Goal: Task Accomplishment & Management: Use online tool/utility

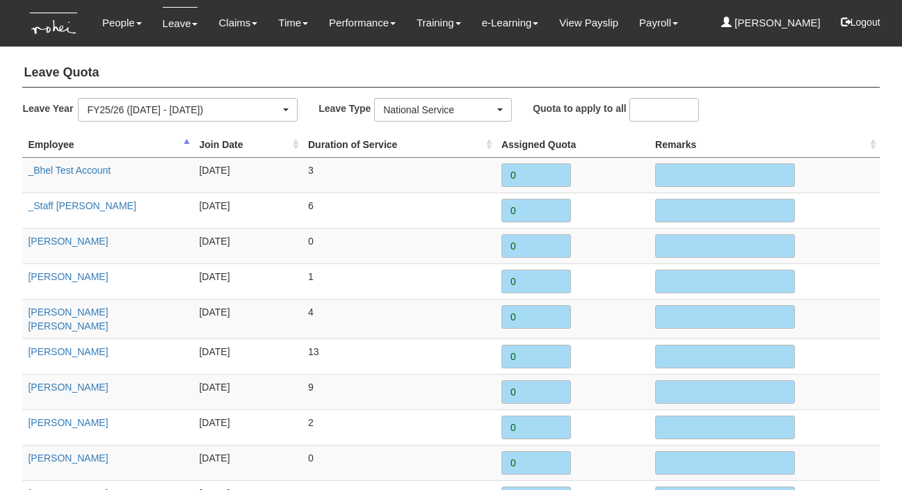
select select "21"
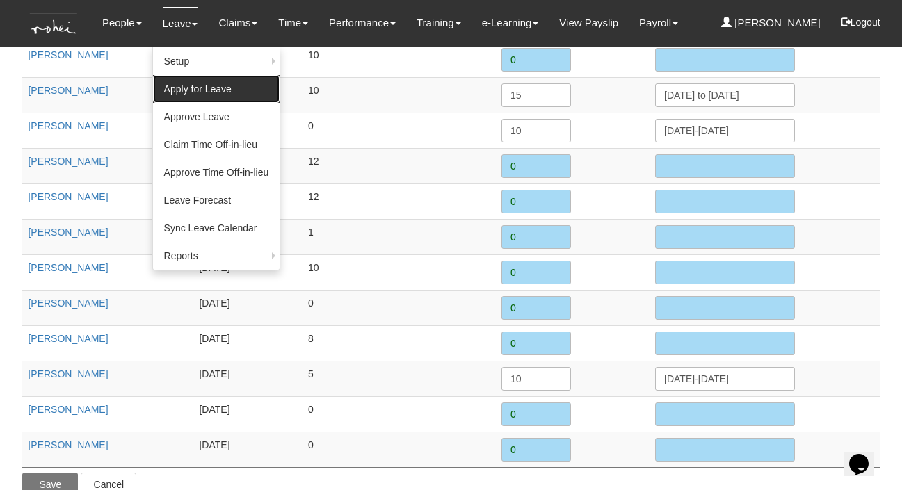
click at [181, 95] on link "Apply for Leave" at bounding box center [216, 89] width 127 height 28
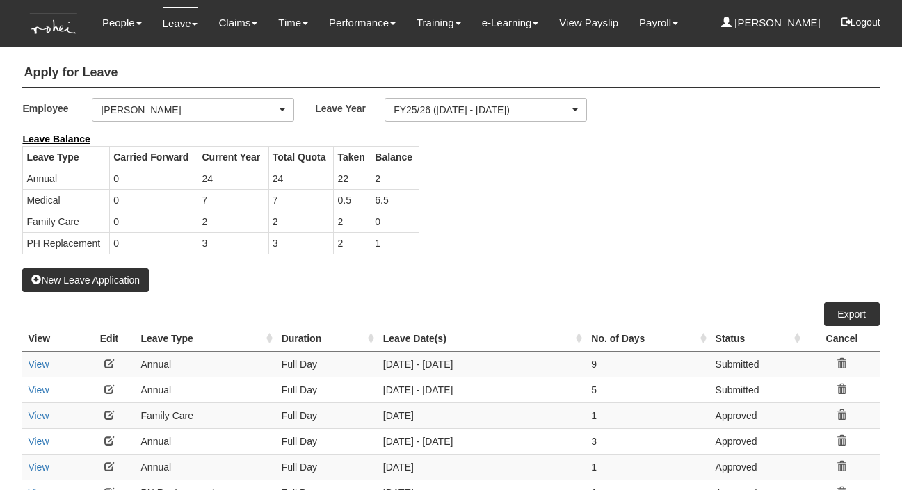
select select "50"
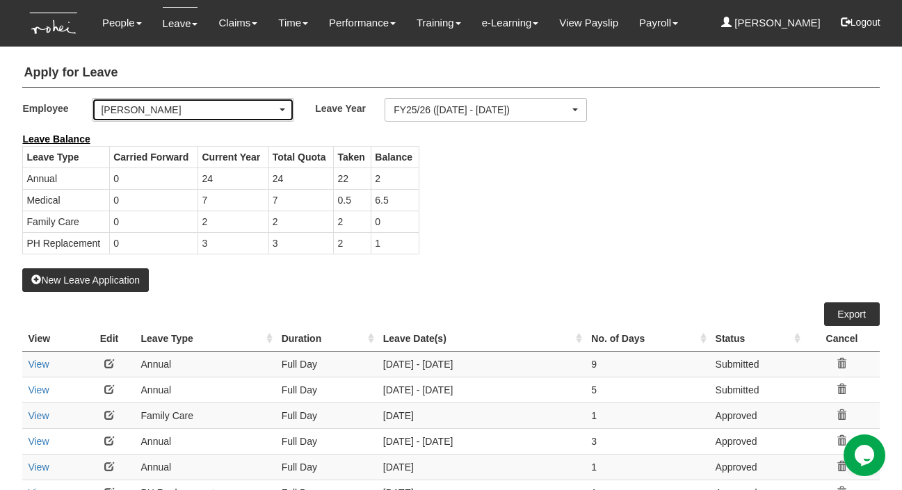
click at [169, 106] on div "[PERSON_NAME]" at bounding box center [189, 110] width 176 height 14
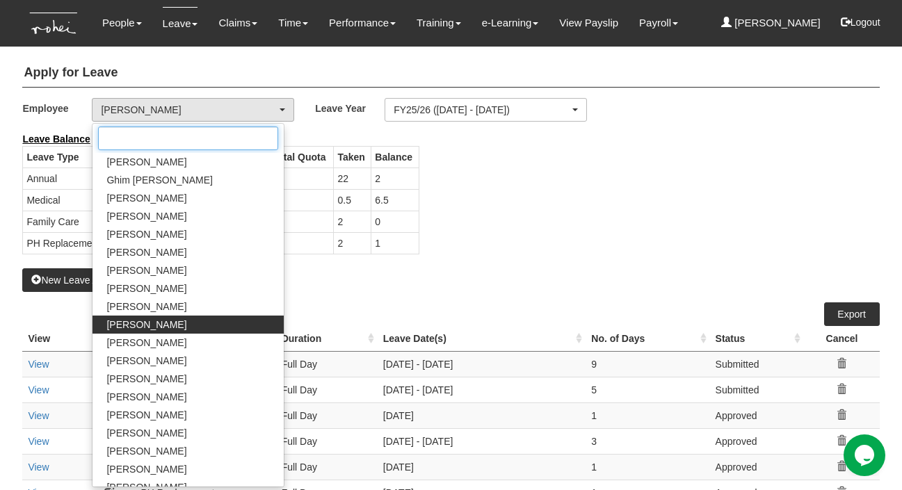
scroll to position [709, 0]
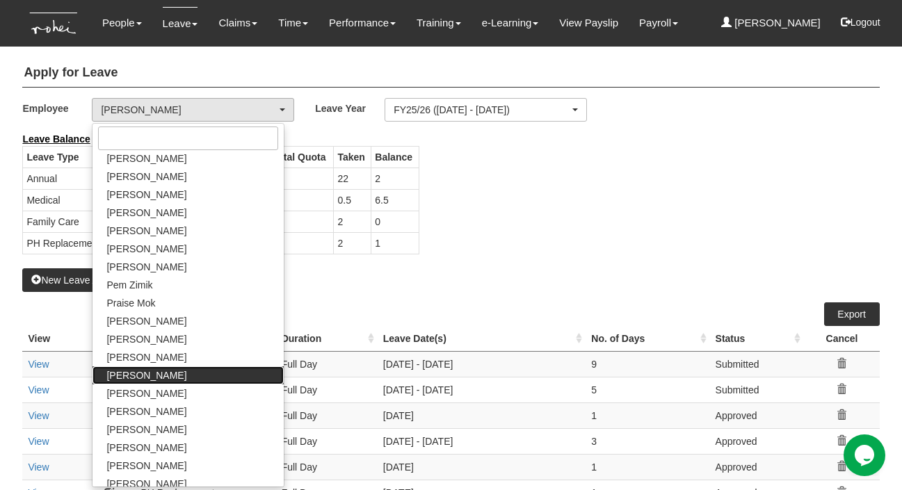
click at [133, 370] on span "[PERSON_NAME]" at bounding box center [146, 376] width 80 height 14
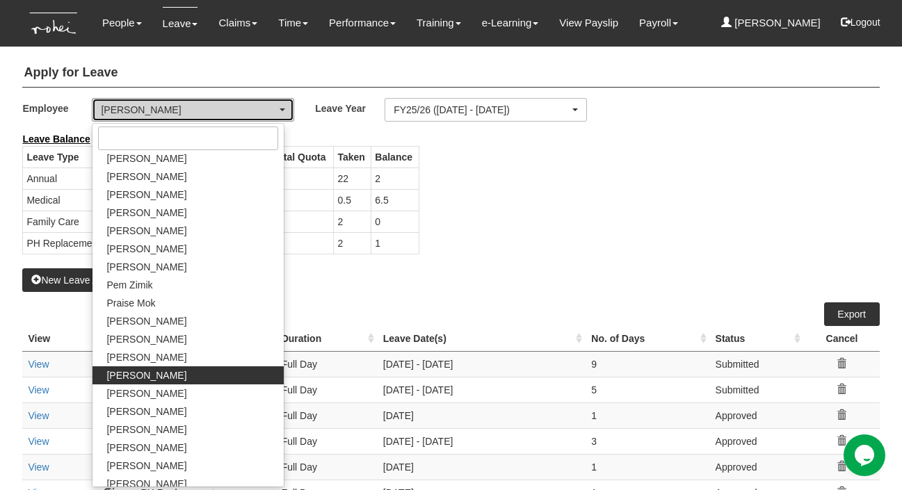
select select "5a253378-523a-4c52-9c83-550f69dab0df"
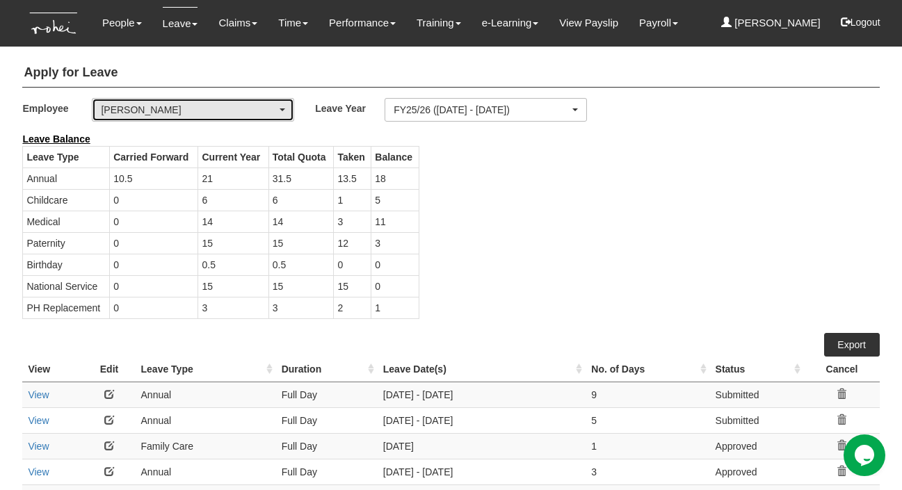
select select "50"
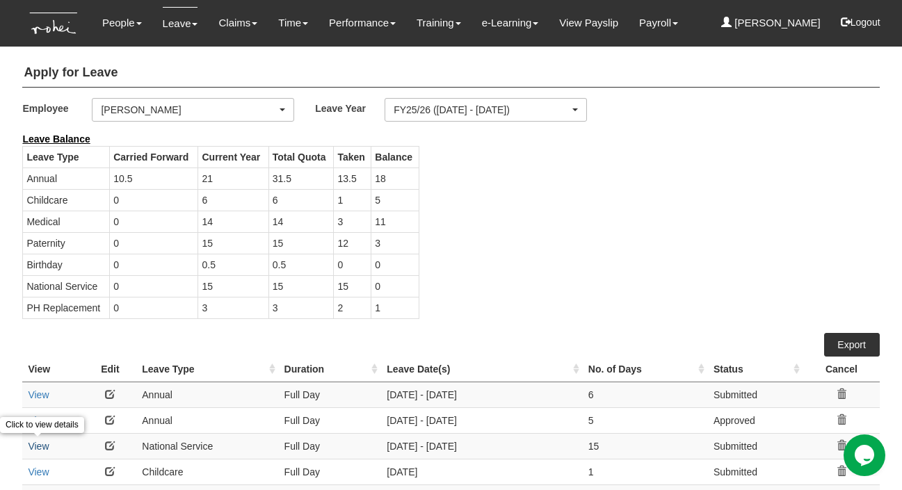
click at [41, 445] on link "View" at bounding box center [38, 446] width 21 height 11
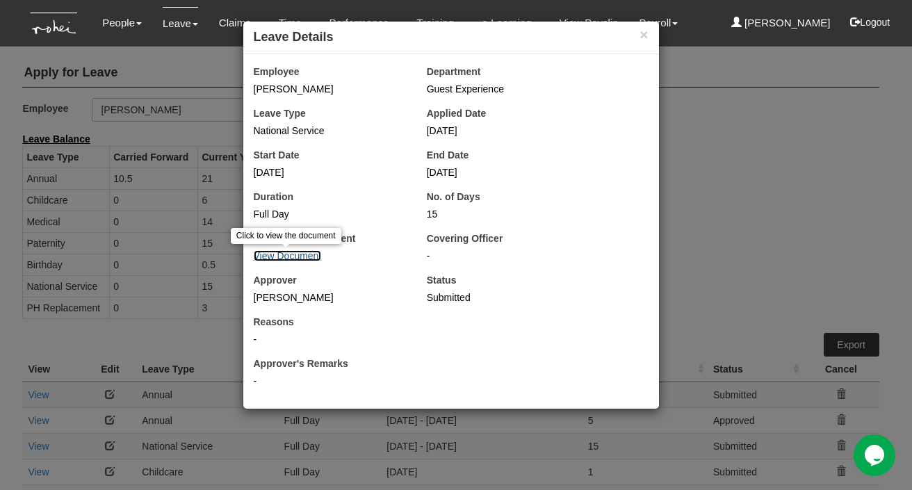
click at [300, 259] on link "View Document" at bounding box center [288, 255] width 68 height 11
click at [645, 36] on button "×" at bounding box center [644, 34] width 8 height 15
